Goal: Navigation & Orientation: Find specific page/section

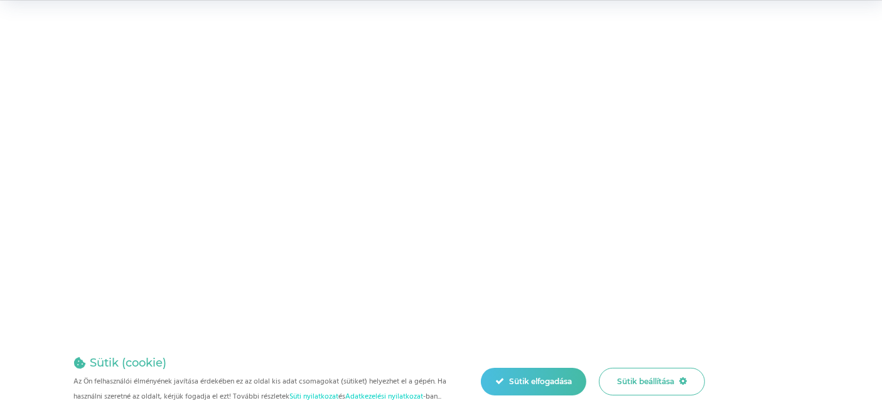
scroll to position [4779, 0]
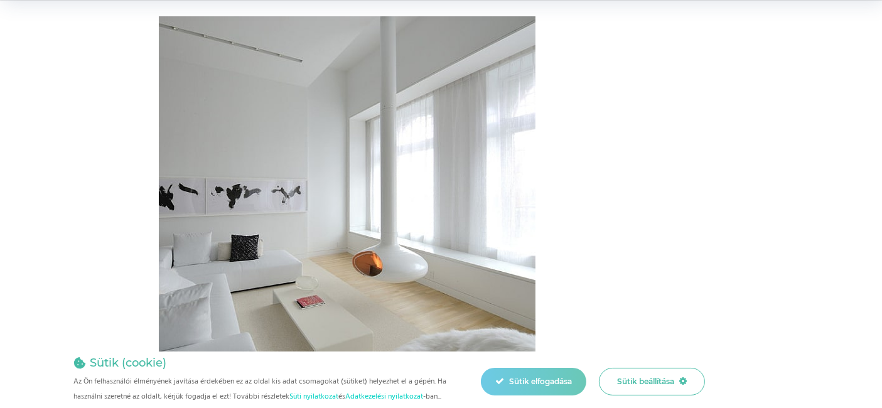
click at [535, 373] on div "Sütik elfogadása" at bounding box center [533, 382] width 105 height 28
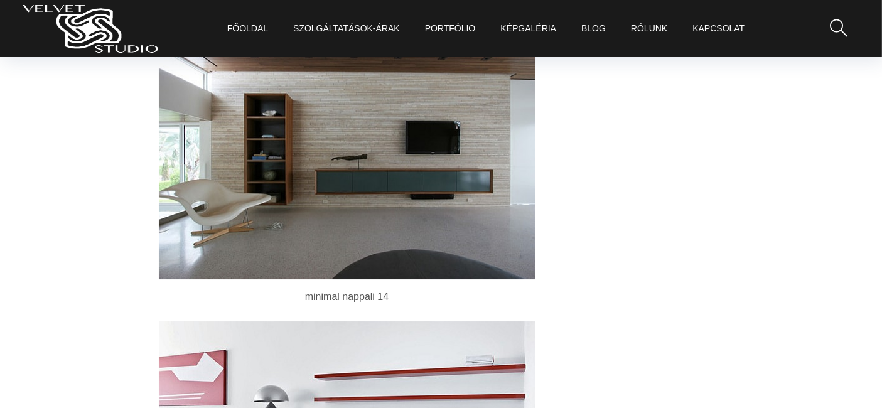
scroll to position [4192, 0]
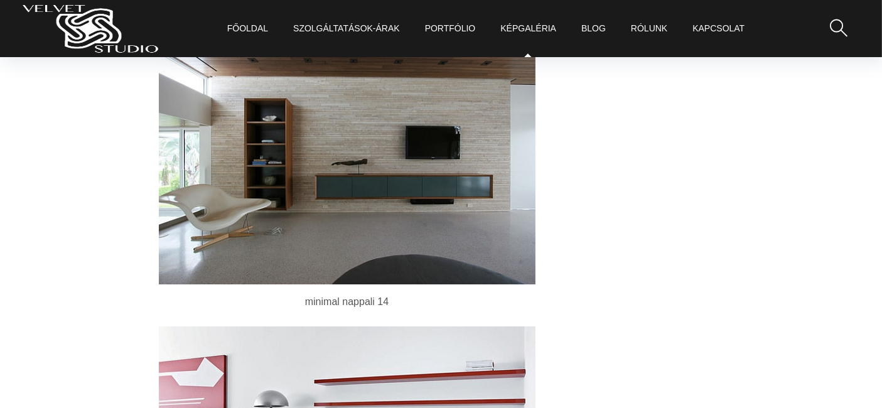
click at [530, 29] on link "KépGaléria" at bounding box center [528, 28] width 56 height 57
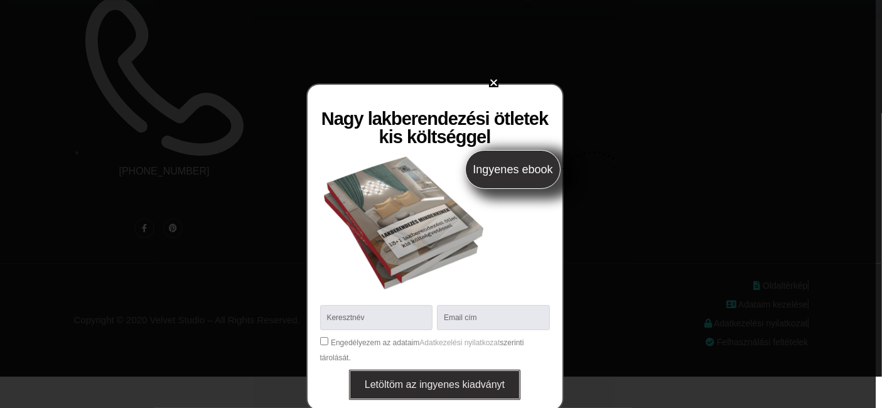
scroll to position [6, 0]
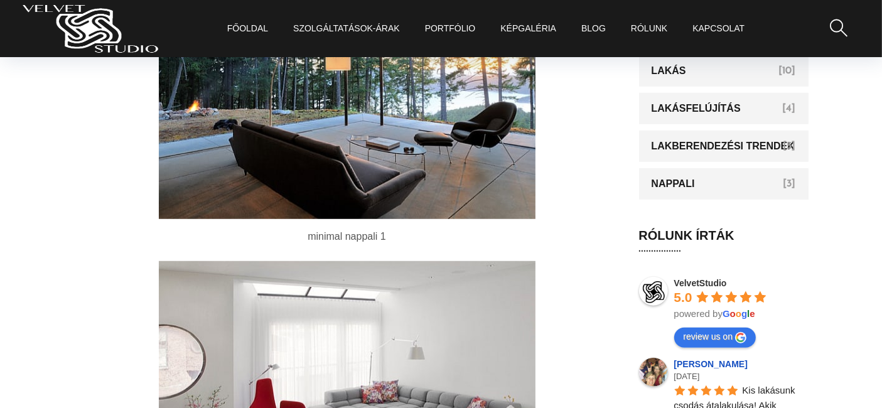
scroll to position [5556, 0]
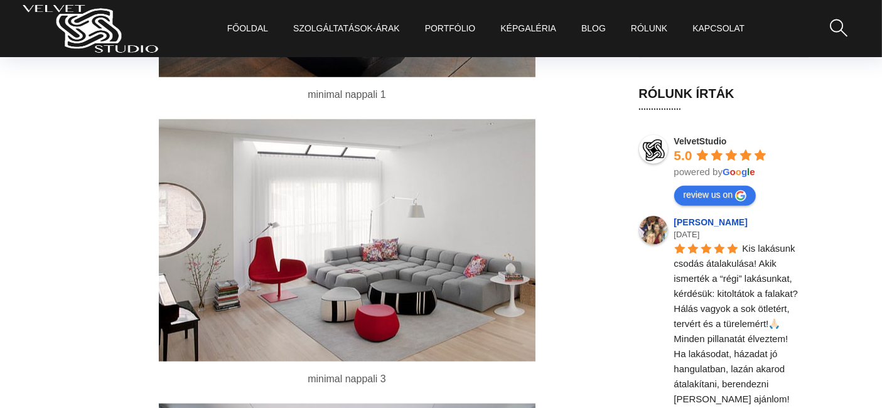
scroll to position [1037, 0]
